Goal: Task Accomplishment & Management: Use online tool/utility

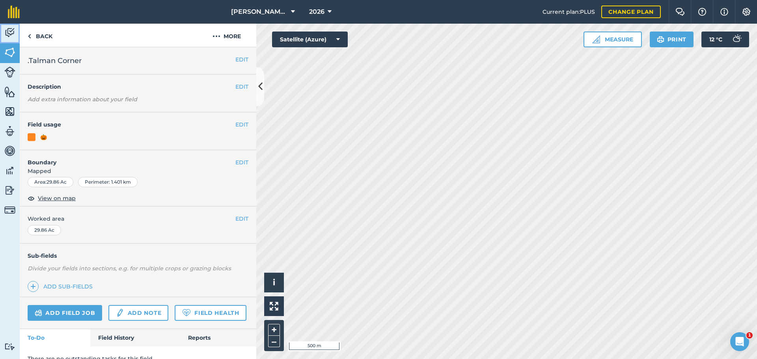
click at [7, 32] on img at bounding box center [9, 33] width 11 height 12
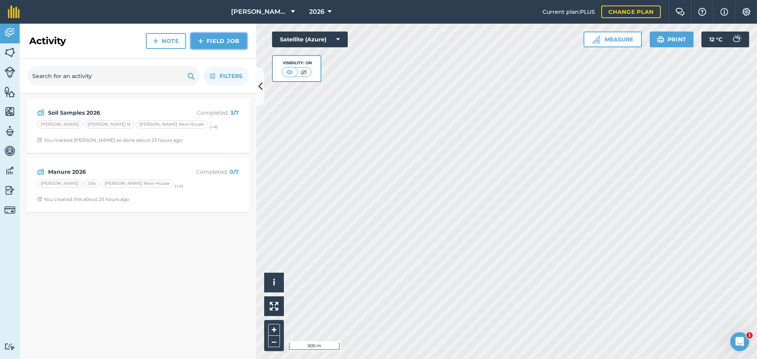
click at [212, 43] on link "Field Job" at bounding box center [219, 41] width 56 height 16
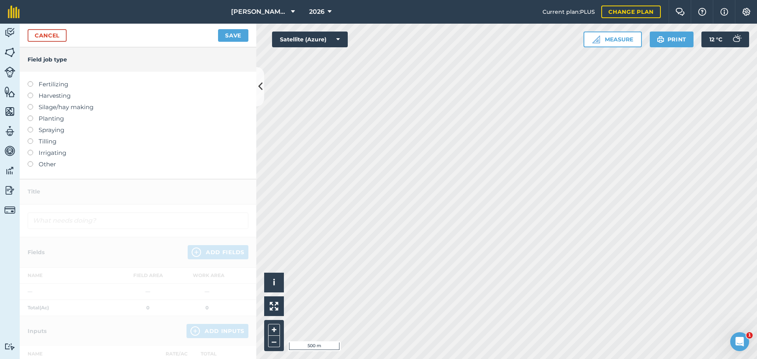
click at [31, 127] on label at bounding box center [33, 127] width 11 height 0
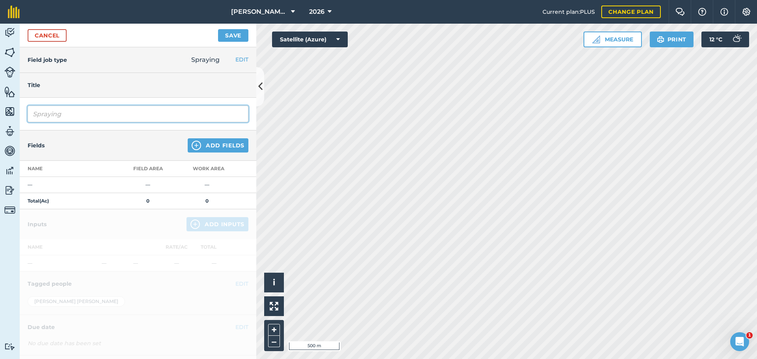
click at [70, 112] on input "Spraying" at bounding box center [138, 114] width 221 height 17
drag, startPoint x: 29, startPoint y: 113, endPoint x: 0, endPoint y: 111, distance: 29.3
click at [0, 111] on div "Activity Fields Livestock Features Maps Team Vehicles Data Reporting Billing Tu…" at bounding box center [378, 192] width 757 height 336
type input "Extra Weedy Fields- Chateau + Liberty + Roundup day before crimping"
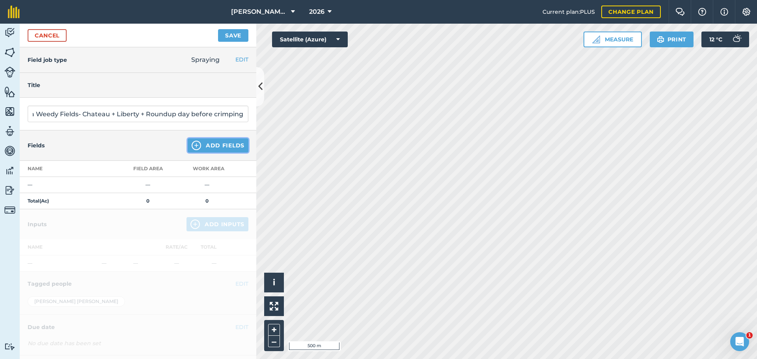
click at [197, 143] on button "Add Fields" at bounding box center [218, 145] width 61 height 14
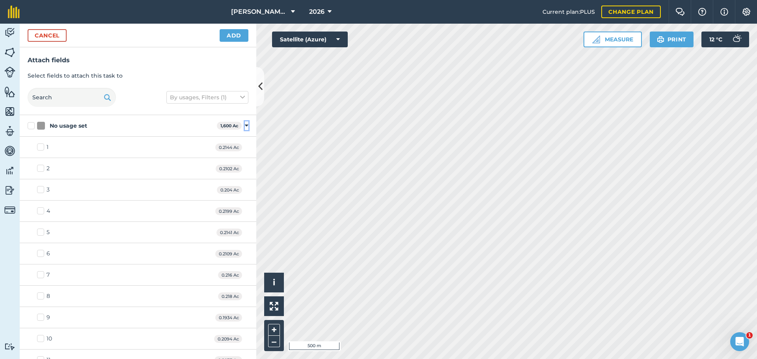
click at [245, 124] on icon at bounding box center [247, 125] width 4 height 7
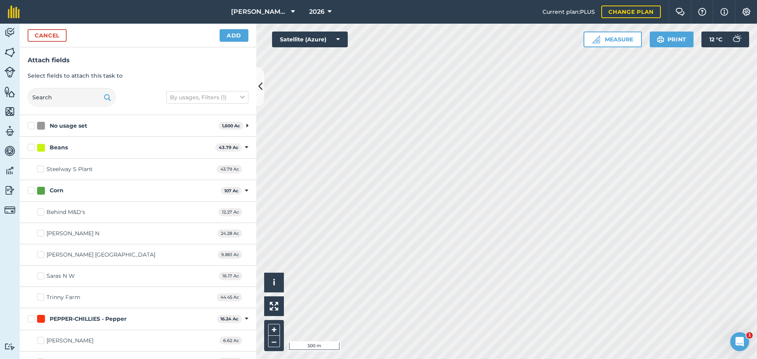
checkbox input "true"
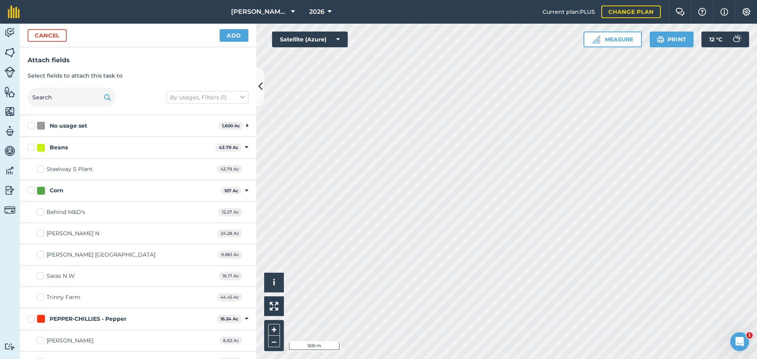
checkbox input "true"
click at [234, 37] on button "Add" at bounding box center [234, 35] width 29 height 13
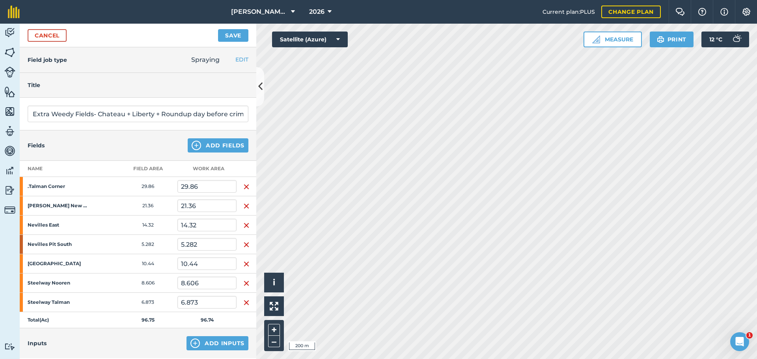
click at [235, 28] on div "Cancel Save" at bounding box center [138, 36] width 237 height 24
click at [232, 37] on button "Save" at bounding box center [233, 35] width 30 height 13
